Goal: Information Seeking & Learning: Compare options

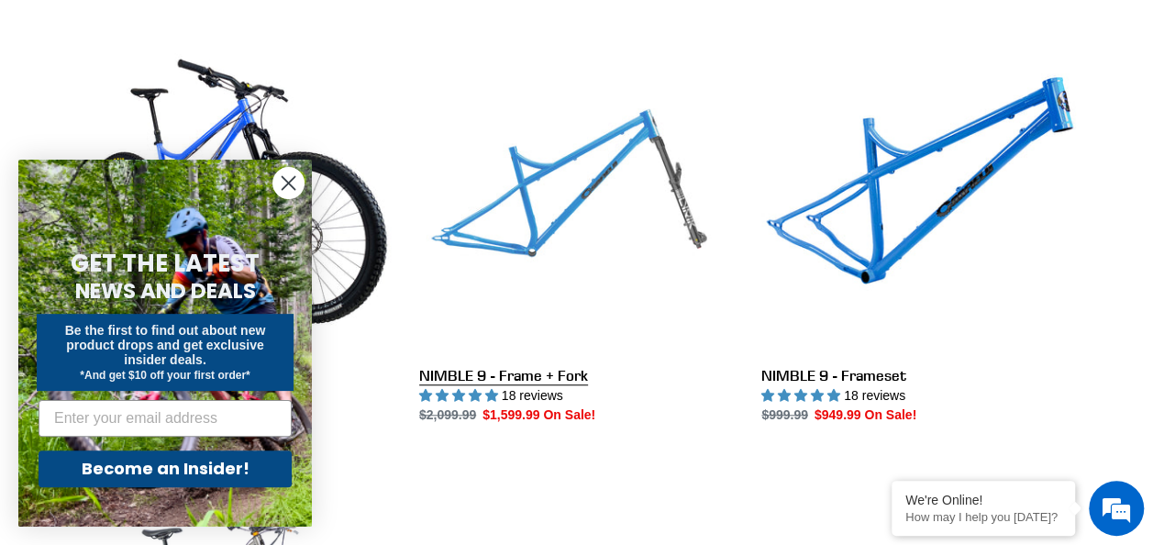
click at [518, 211] on link "NIMBLE 9 - Frame + Fork" at bounding box center [576, 232] width 315 height 386
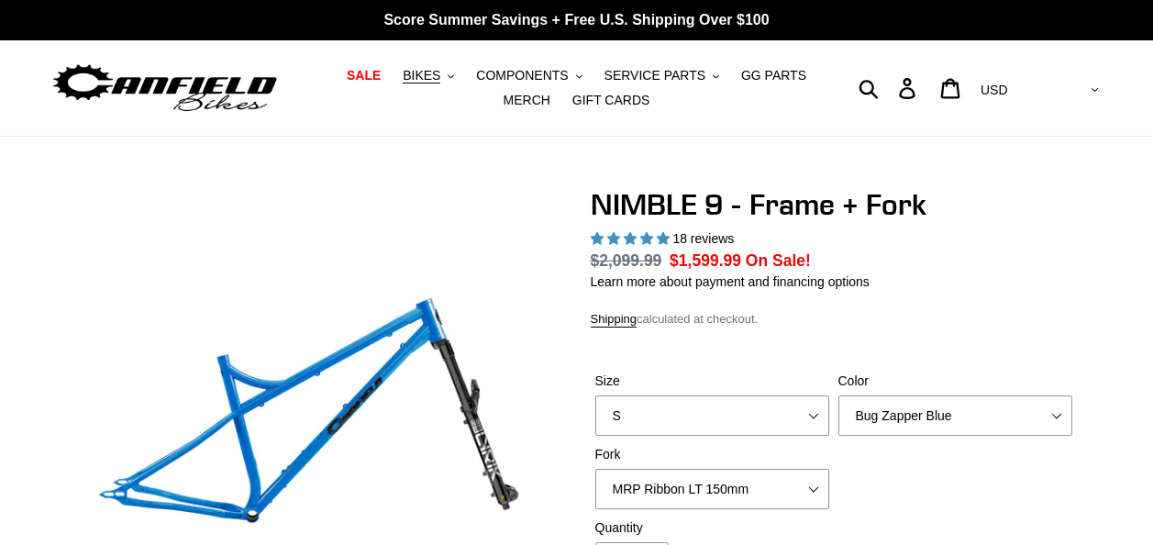
select select "highest-rating"
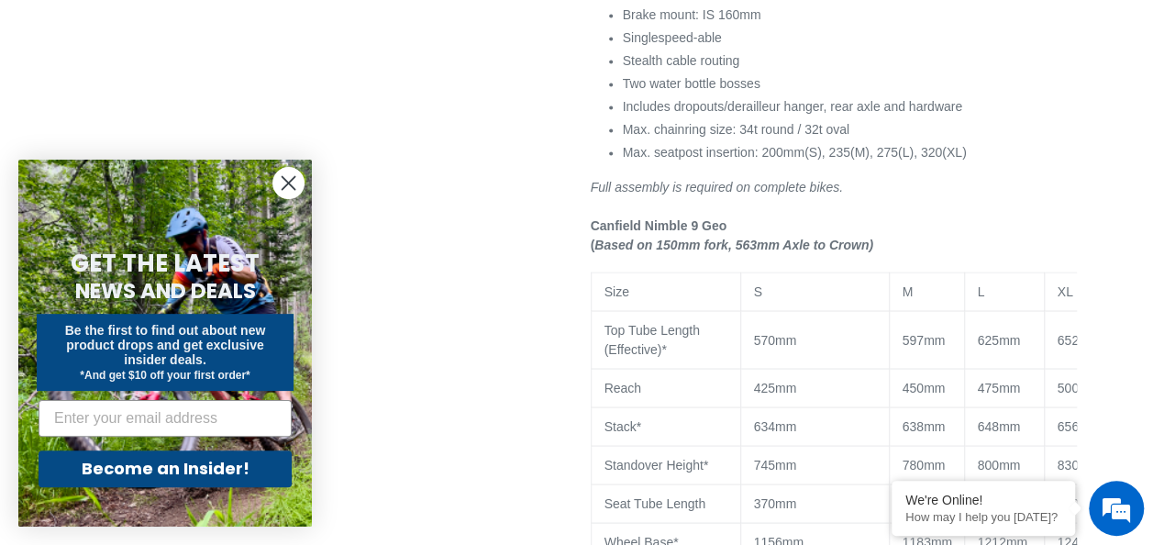
scroll to position [1597, 0]
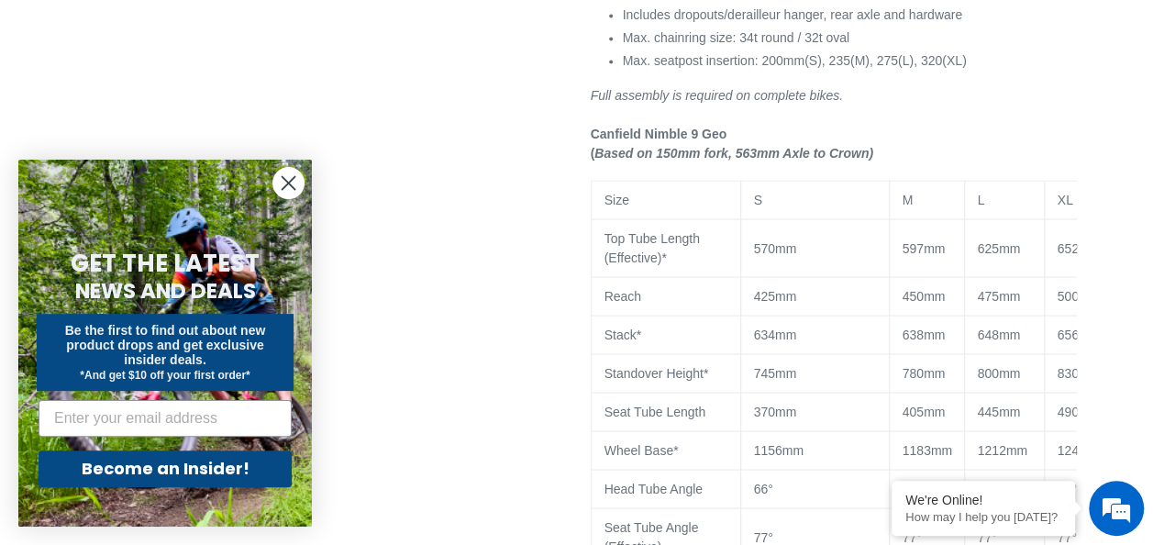
click at [291, 182] on circle "Close dialog" at bounding box center [288, 183] width 30 height 30
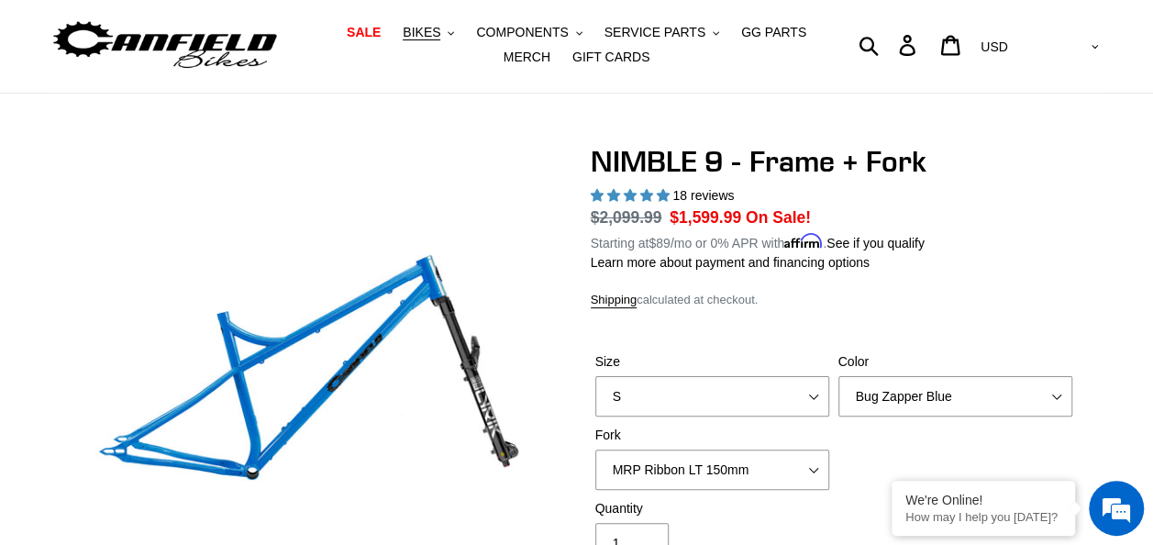
scroll to position [0, 0]
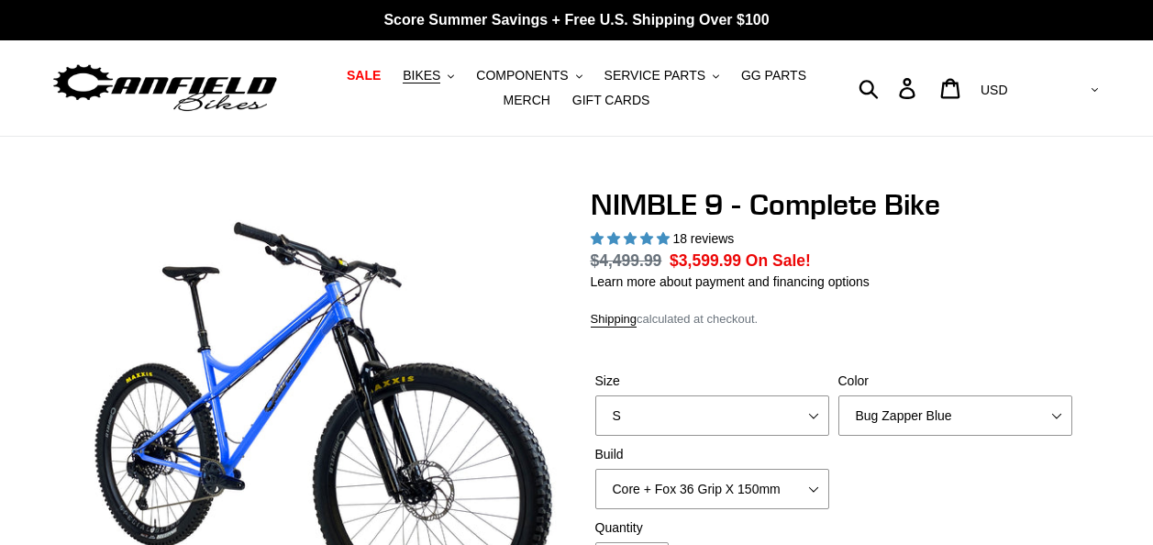
select select "highest-rating"
